Goal: Task Accomplishment & Management: Manage account settings

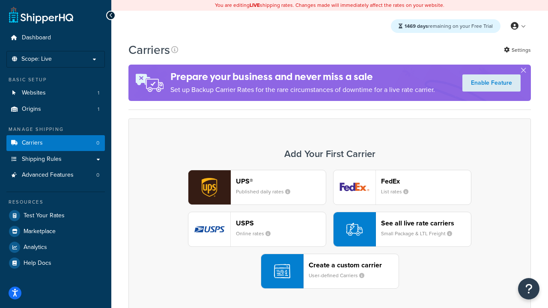
click at [330, 229] on div "UPS® Published daily rates FedEx List rates USPS Online rates See all live rate…" at bounding box center [329, 229] width 384 height 119
click at [426, 181] on header "FedEx" at bounding box center [426, 181] width 90 height 8
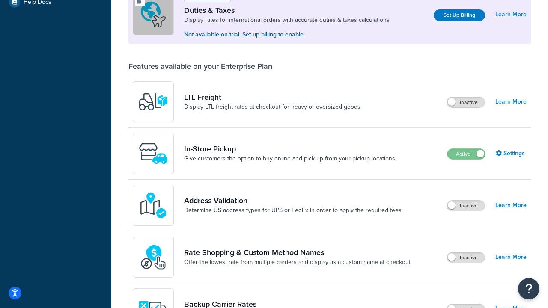
scroll to position [261, 0]
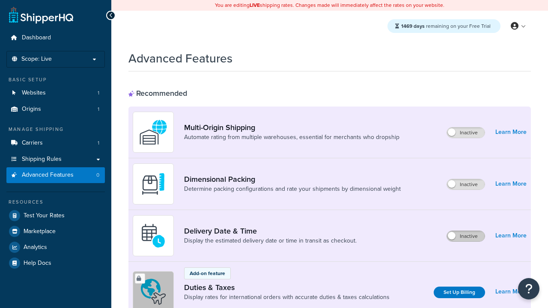
click at [466, 236] on label "Inactive" at bounding box center [466, 236] width 38 height 10
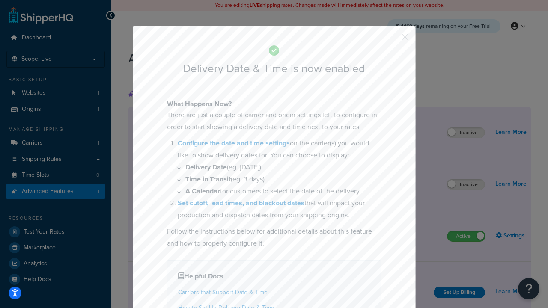
click at [392, 40] on button "button" at bounding box center [392, 40] width 2 height 2
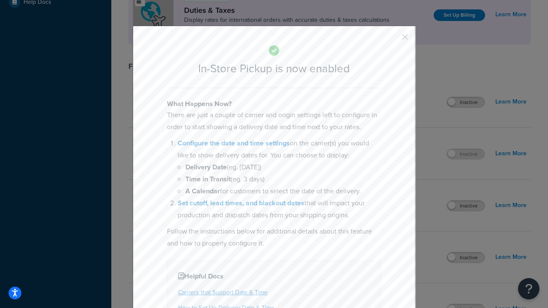
scroll to position [294, 0]
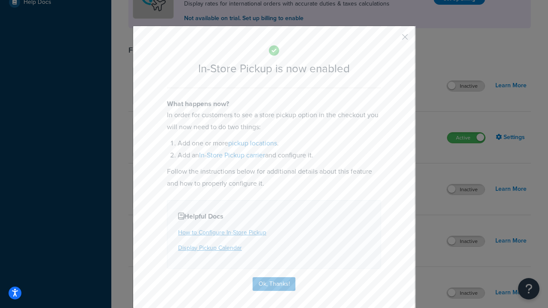
click at [392, 40] on button "button" at bounding box center [392, 40] width 2 height 2
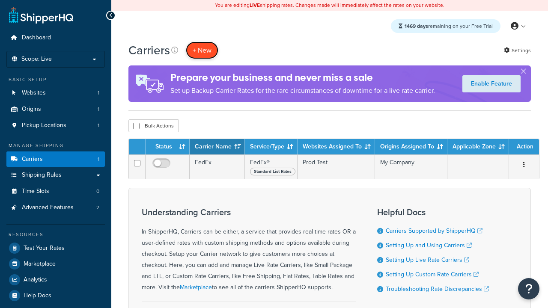
click at [202, 50] on button "+ New" at bounding box center [202, 51] width 33 height 18
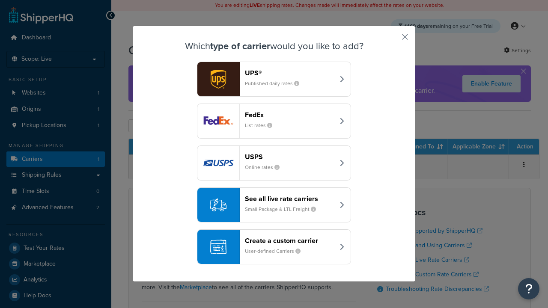
click at [274, 247] on div "Create a custom carrier User-defined Carriers" at bounding box center [289, 247] width 89 height 21
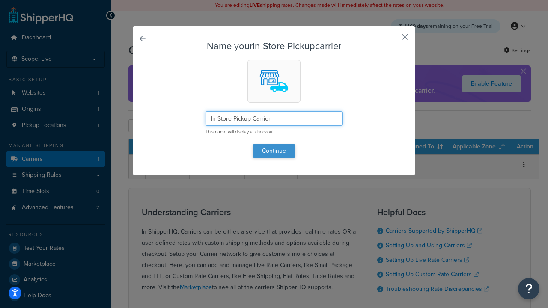
type input "In Store Pickup Carrier"
click at [274, 151] on button "Continue" at bounding box center [274, 151] width 43 height 14
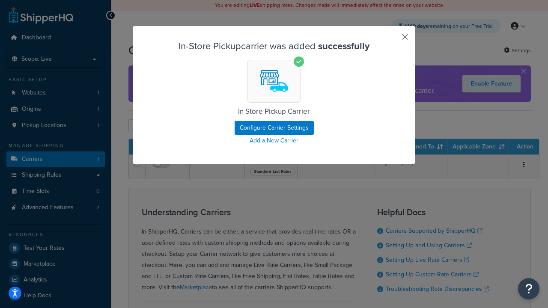
click at [392, 40] on button "button" at bounding box center [392, 40] width 2 height 2
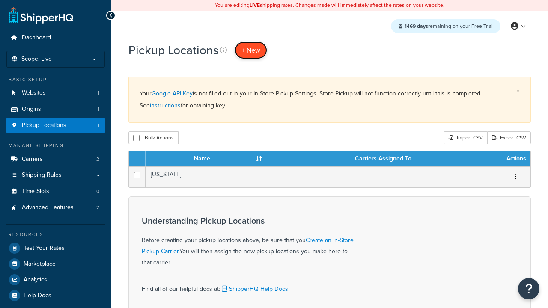
click at [251, 50] on span "+ New" at bounding box center [250, 50] width 19 height 10
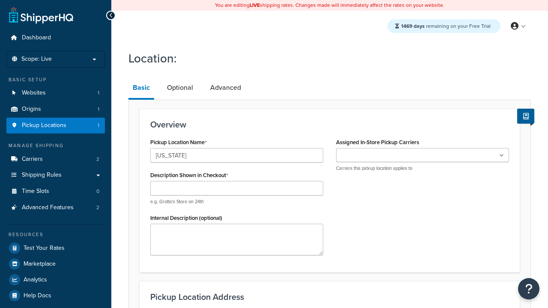
type input "[US_STATE]"
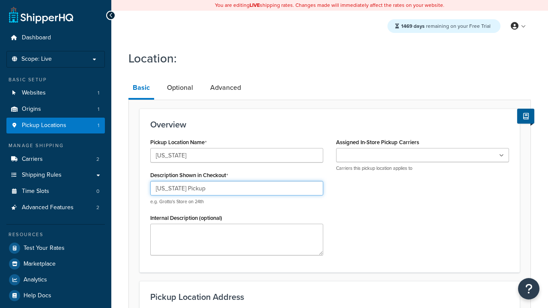
type input "California Pickup"
click at [423, 155] on ul at bounding box center [422, 155] width 173 height 14
type input "3385 Michelson Drive"
type input "Suite B"
type input "Irvine"
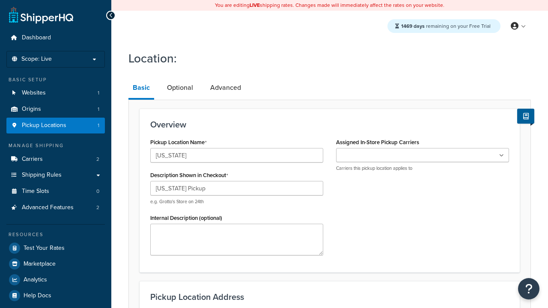
select select "5"
type input "Irvine"
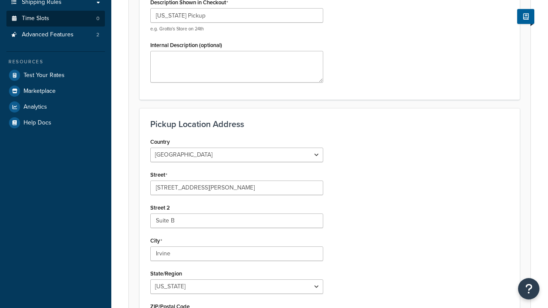
type input "92612"
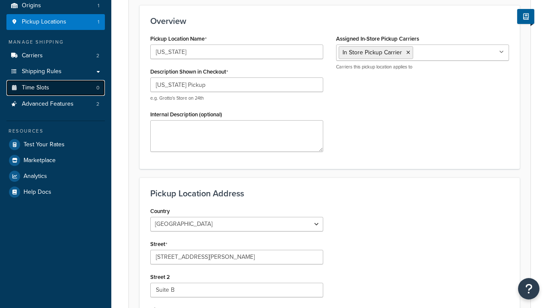
click at [56, 96] on link "Time Slots 0" at bounding box center [55, 88] width 98 height 16
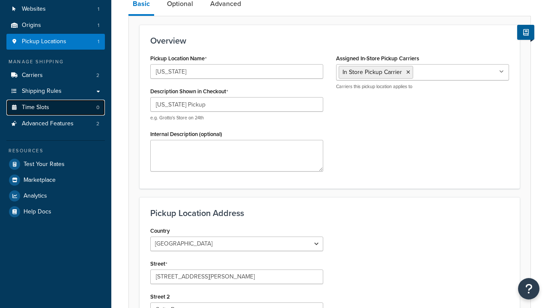
scroll to position [0, 0]
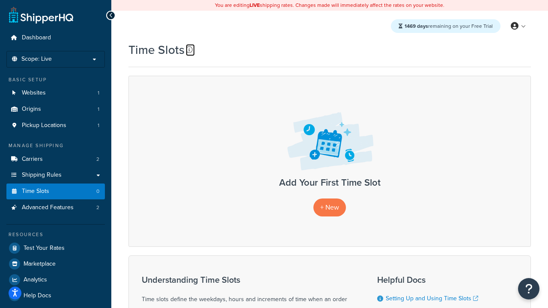
click at [189, 50] on icon at bounding box center [189, 49] width 7 height 7
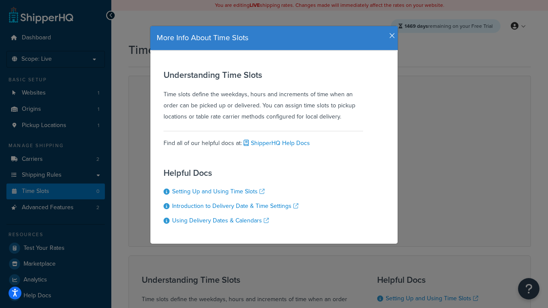
click at [390, 33] on icon "button" at bounding box center [392, 36] width 6 height 8
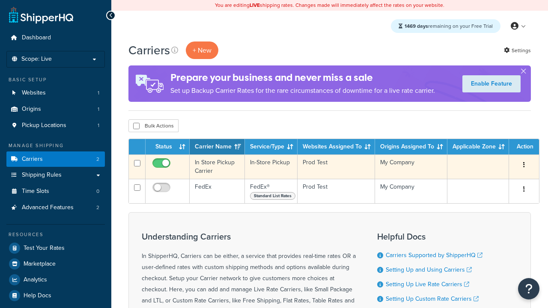
click at [524, 166] on icon "button" at bounding box center [524, 165] width 2 height 6
click at [0, 0] on link "Delete" at bounding box center [0, 0] width 0 height 0
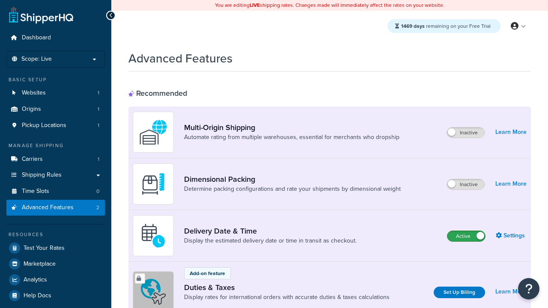
click at [466, 236] on label "Active" at bounding box center [466, 236] width 38 height 10
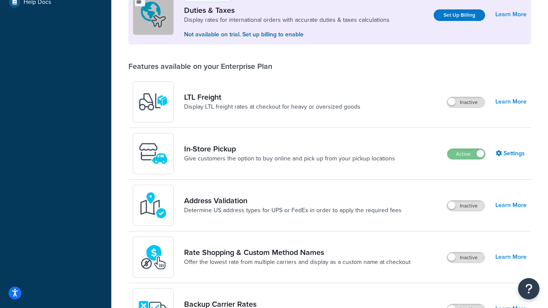
scroll to position [261, 0]
